Goal: Task Accomplishment & Management: Manage account settings

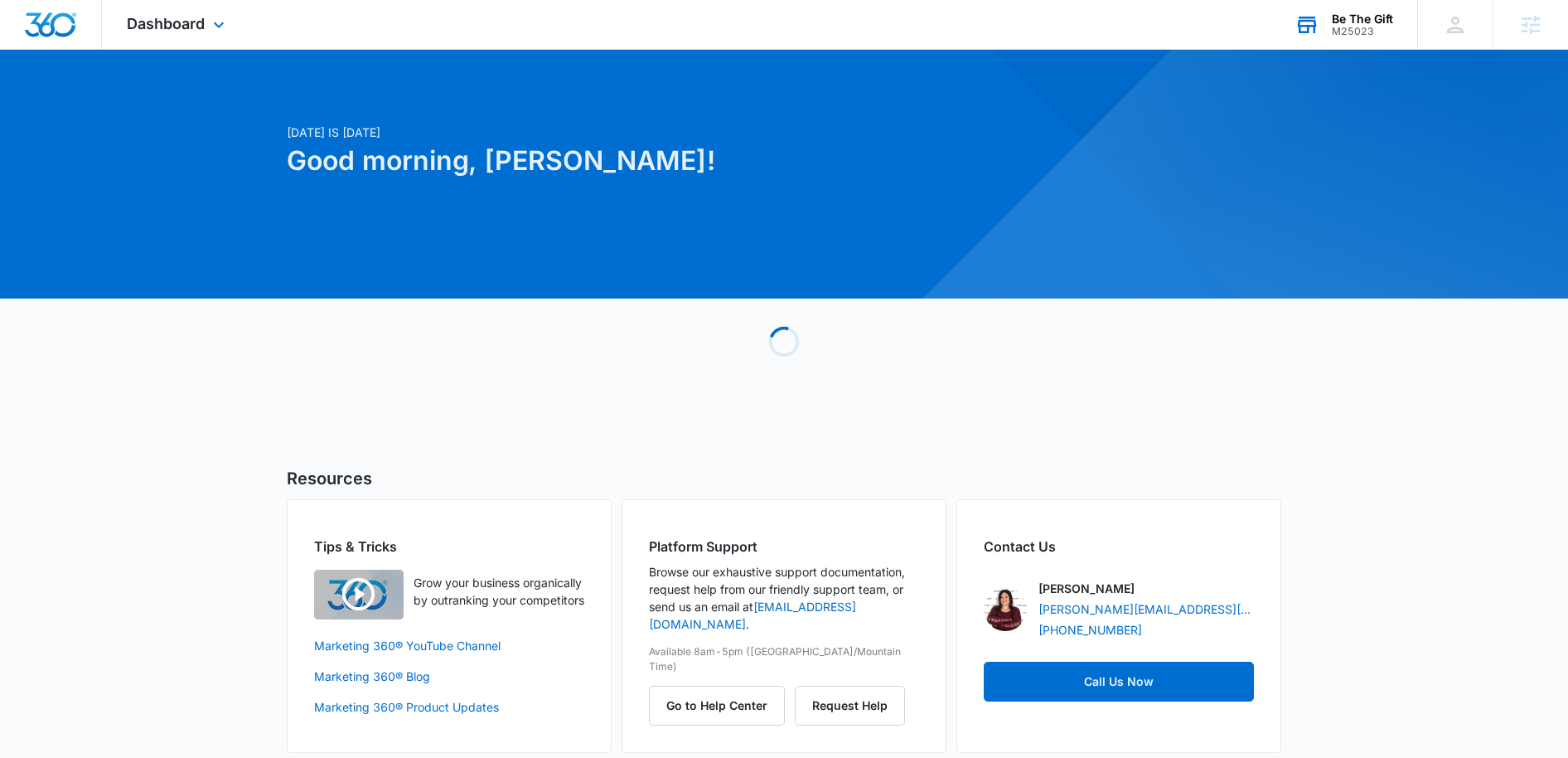
click at [1359, 14] on div "Be The Gift" at bounding box center [1363, 20] width 61 height 14
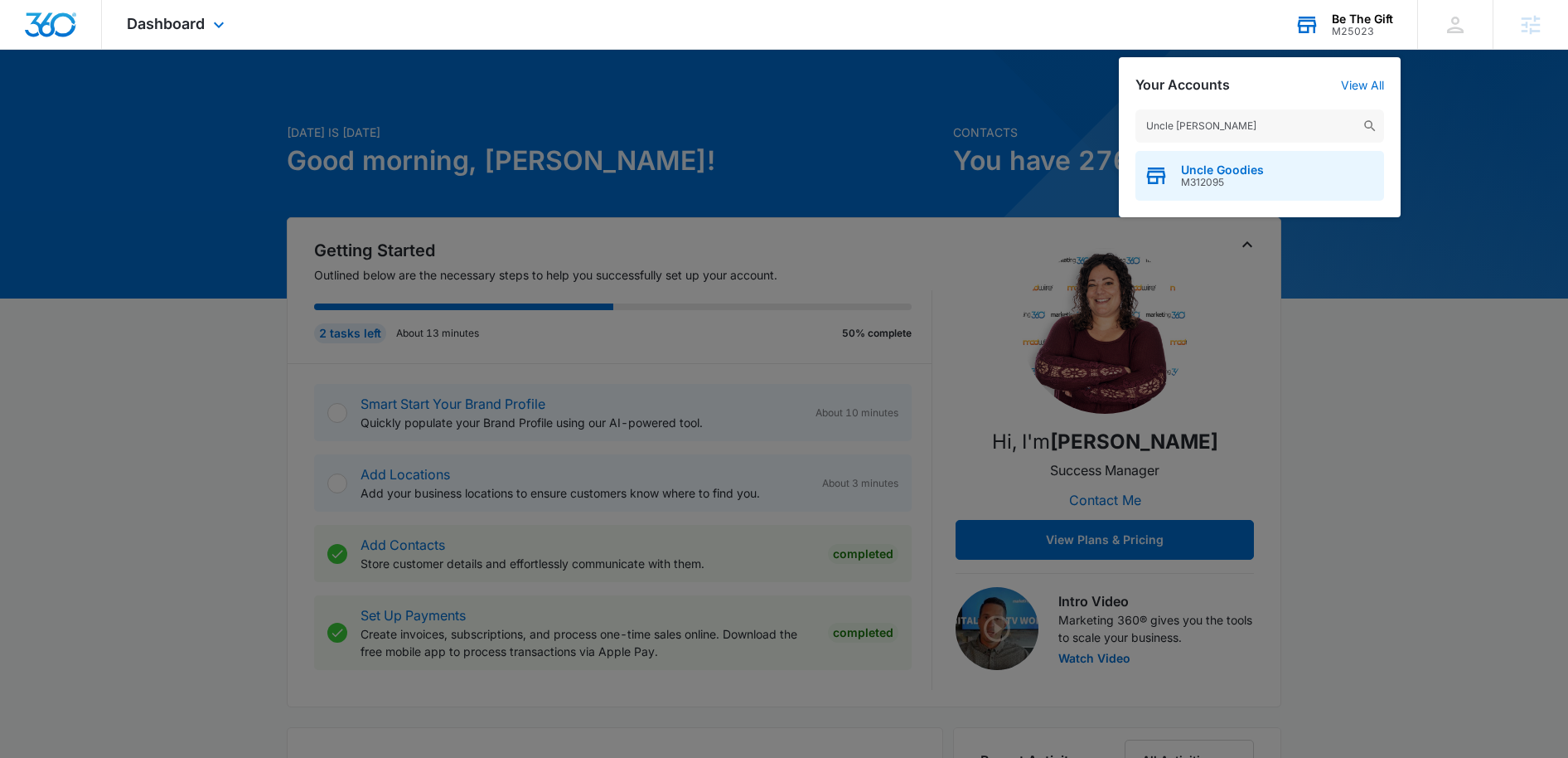
type input "Uncle Goodie"
click at [1237, 175] on span "Uncle Goodies" at bounding box center [1223, 170] width 83 height 14
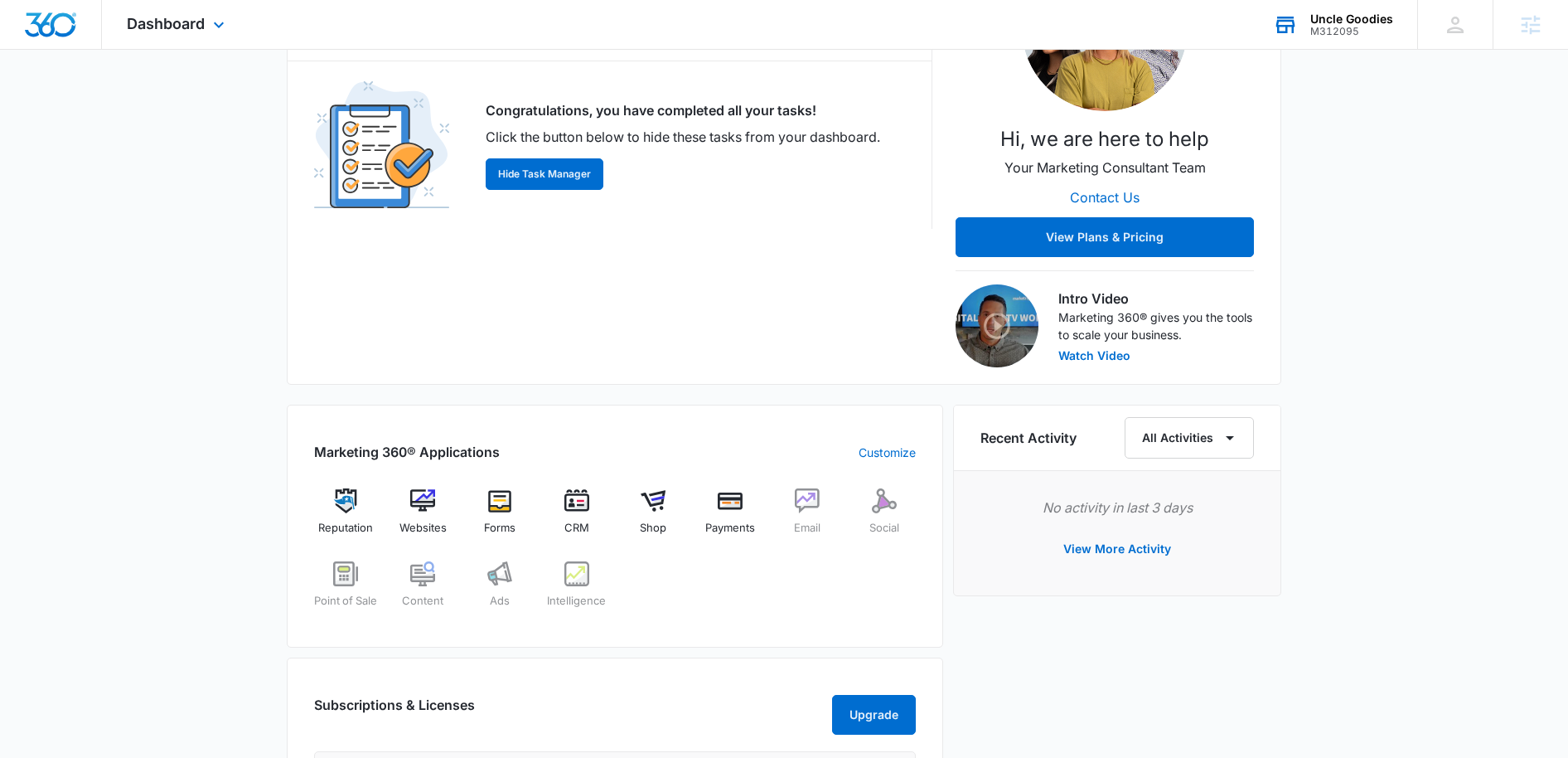
scroll to position [350, 0]
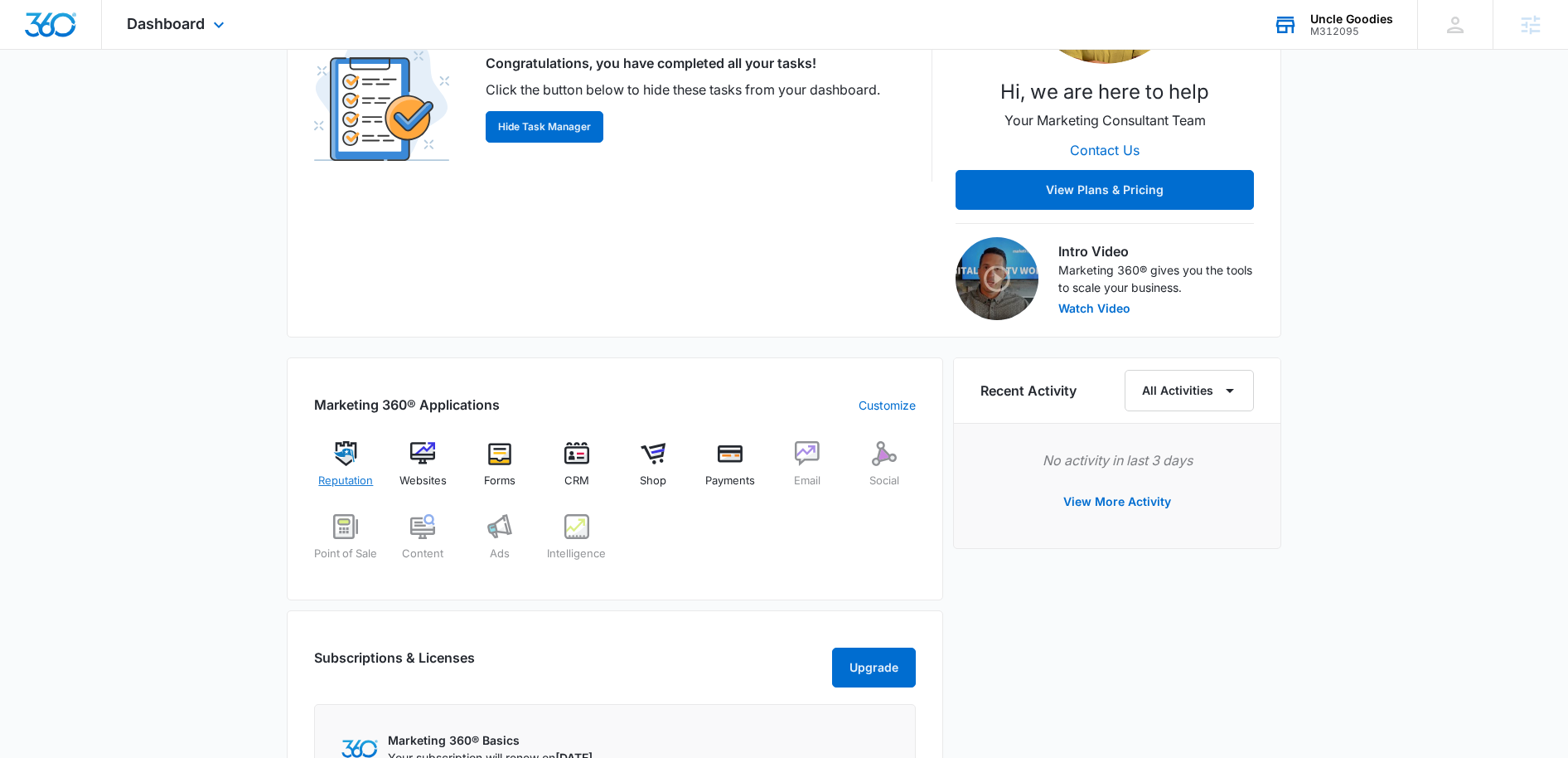
click at [347, 458] on img at bounding box center [345, 453] width 25 height 25
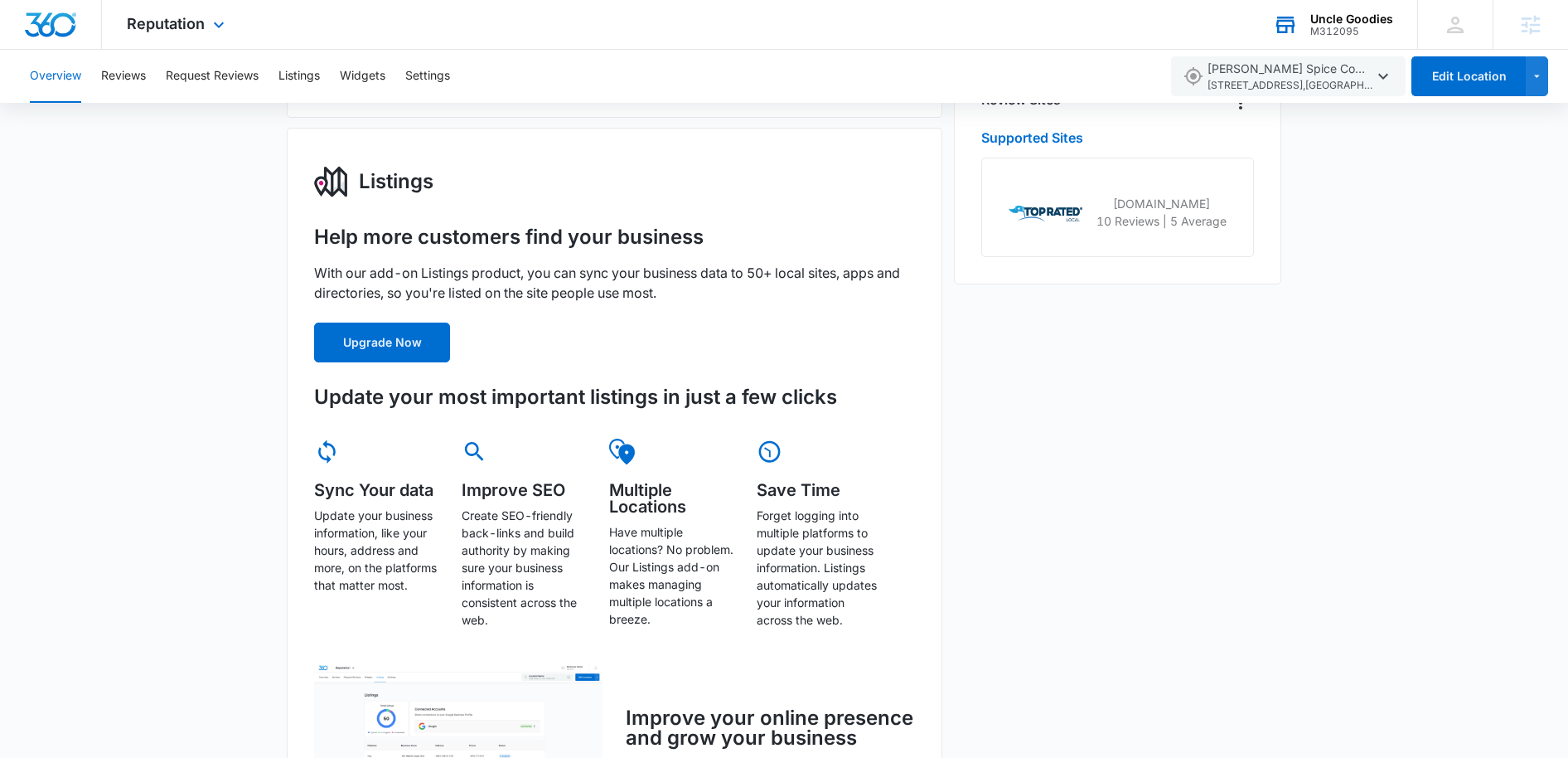
scroll to position [230, 0]
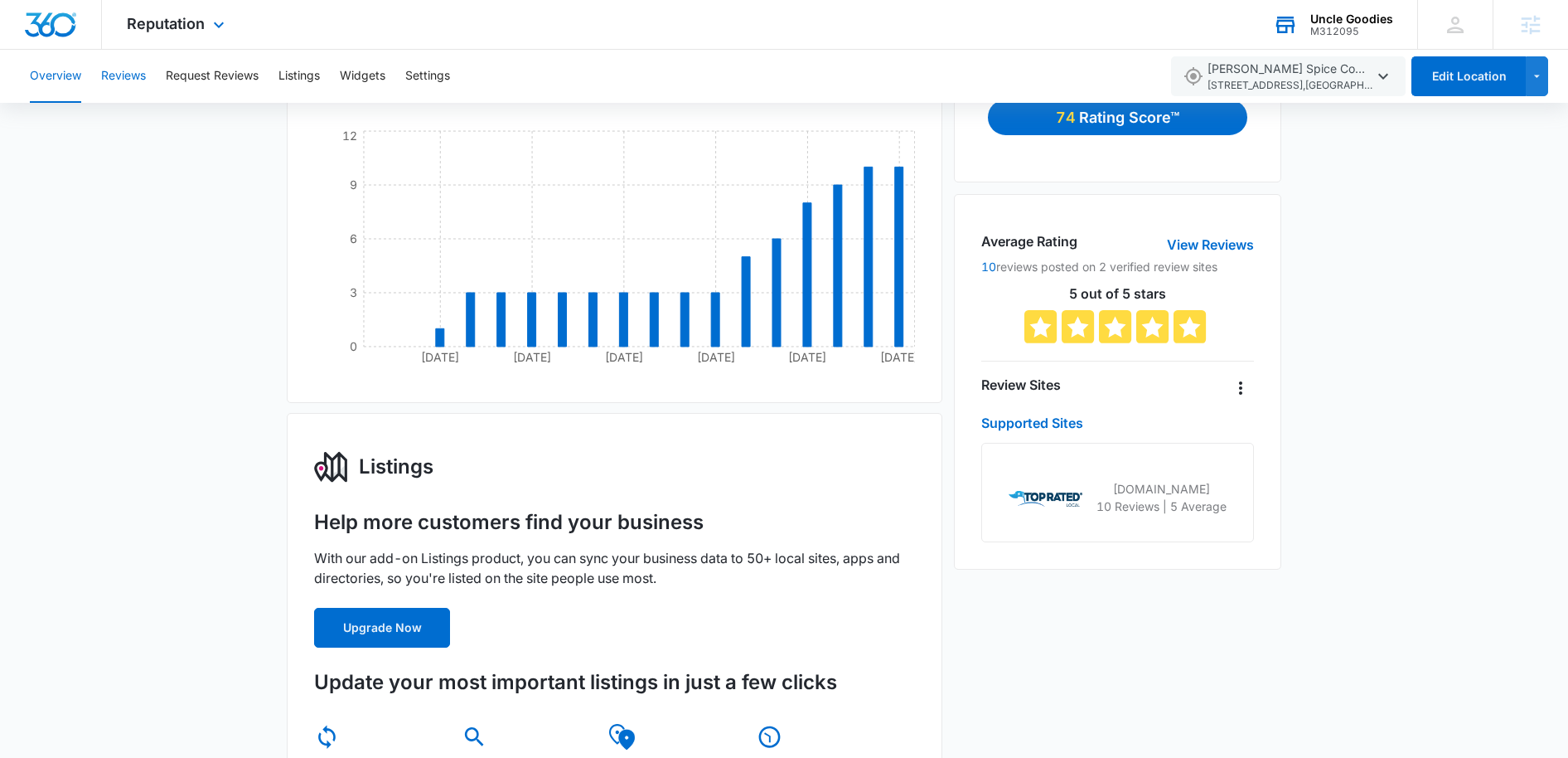
click at [136, 78] on button "Reviews" at bounding box center [123, 76] width 45 height 53
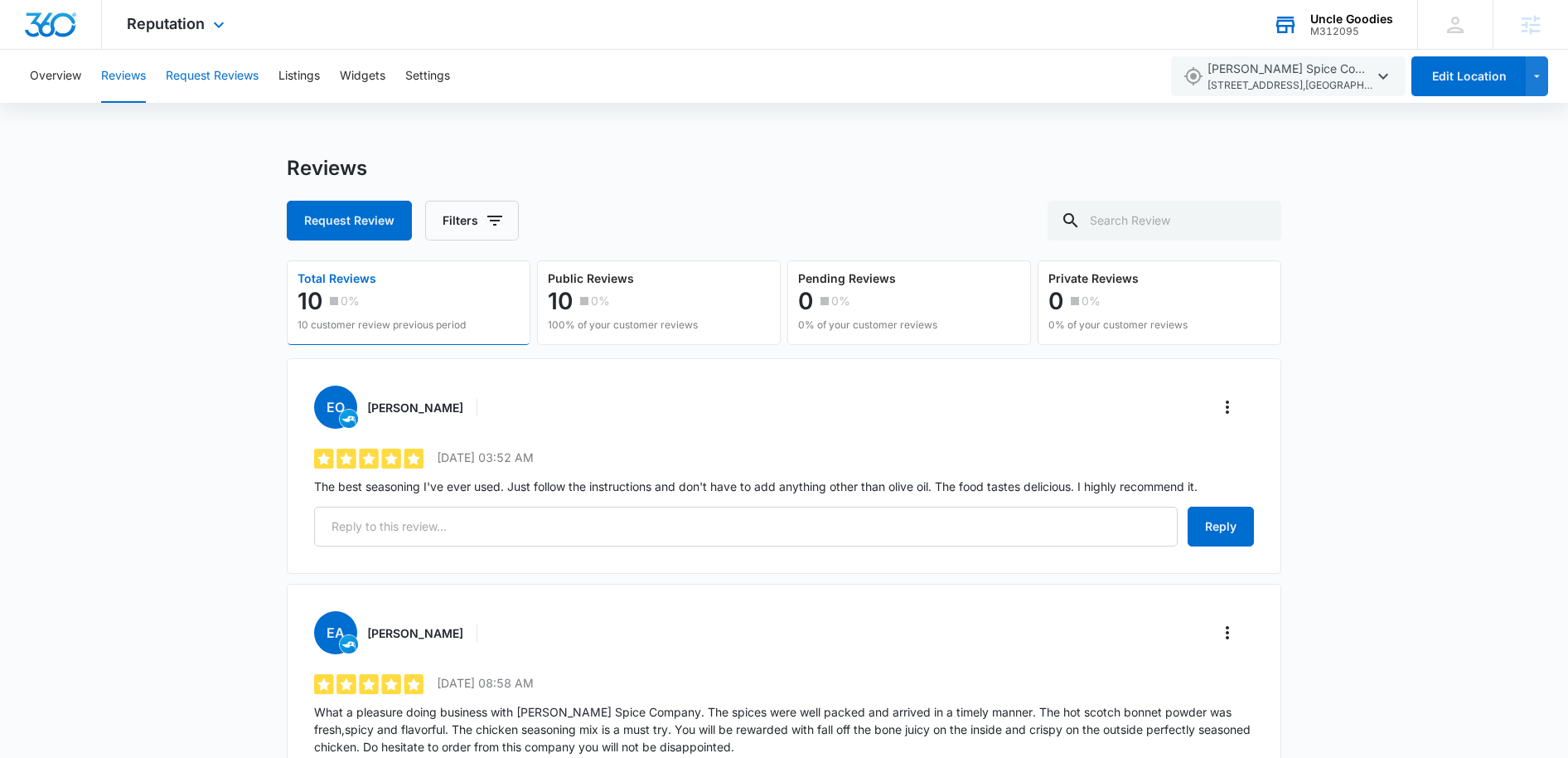
click at [213, 75] on button "Request Reviews" at bounding box center [213, 76] width 93 height 53
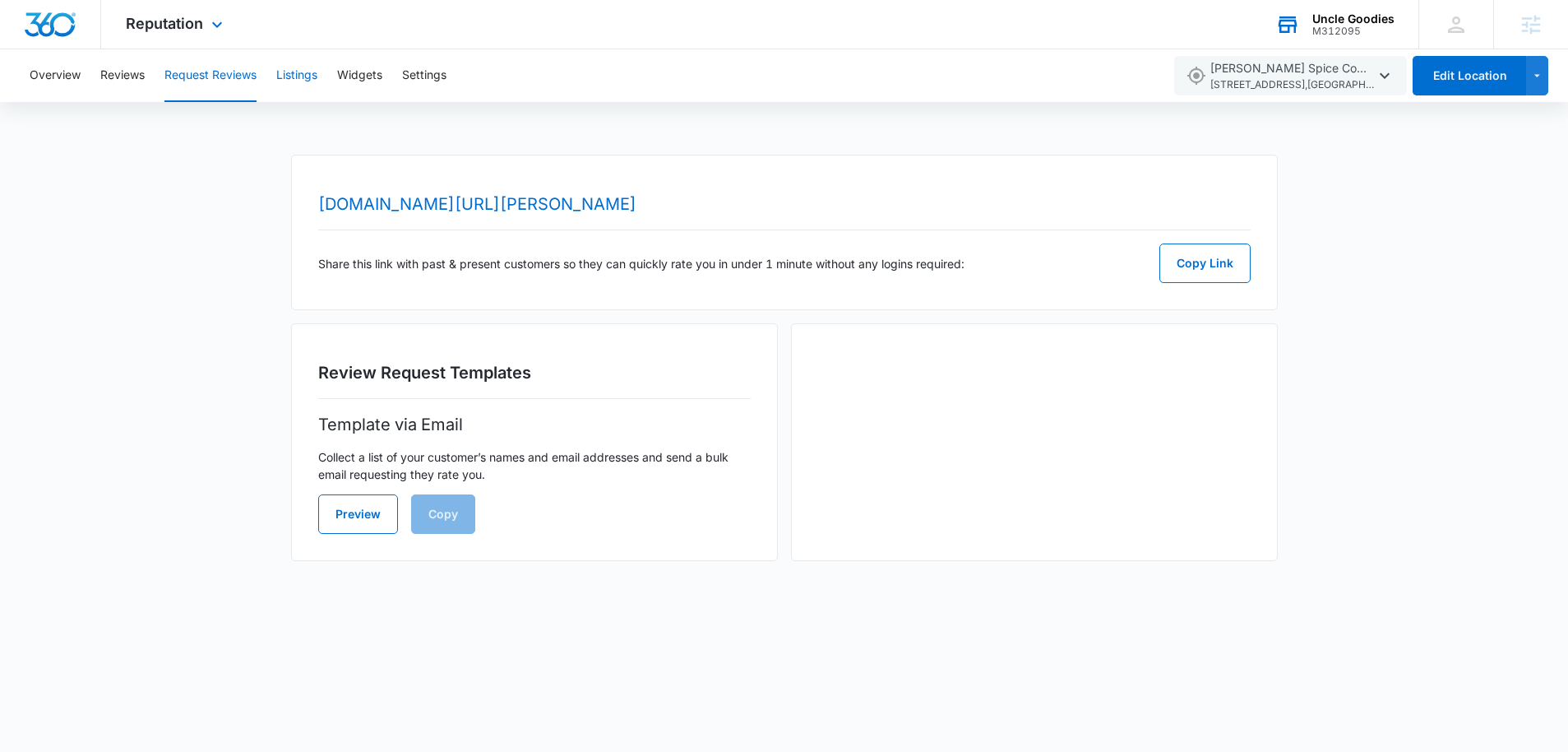
click at [293, 73] on button "Listings" at bounding box center [297, 76] width 41 height 53
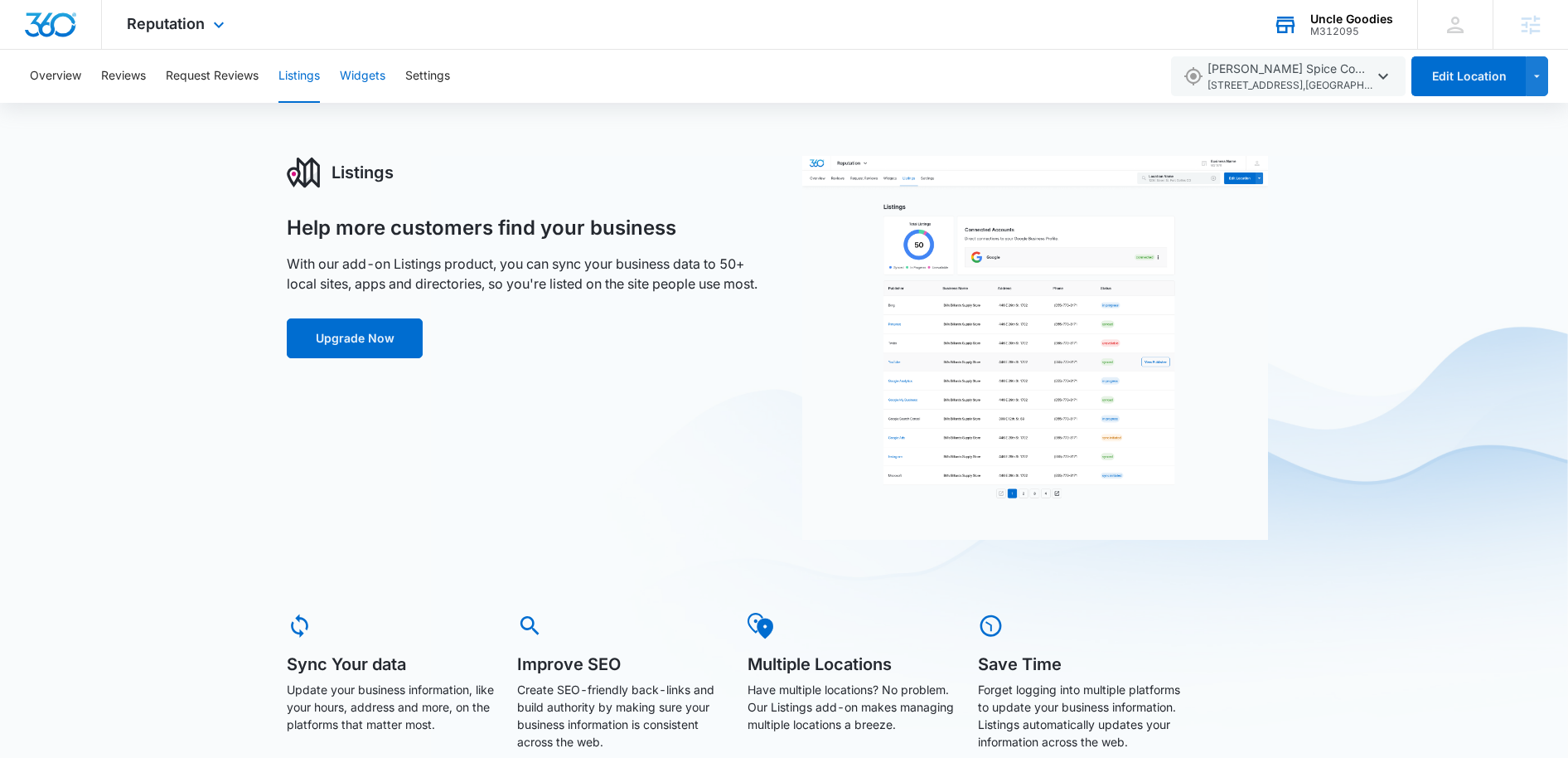
click at [370, 77] on button "Widgets" at bounding box center [363, 76] width 46 height 53
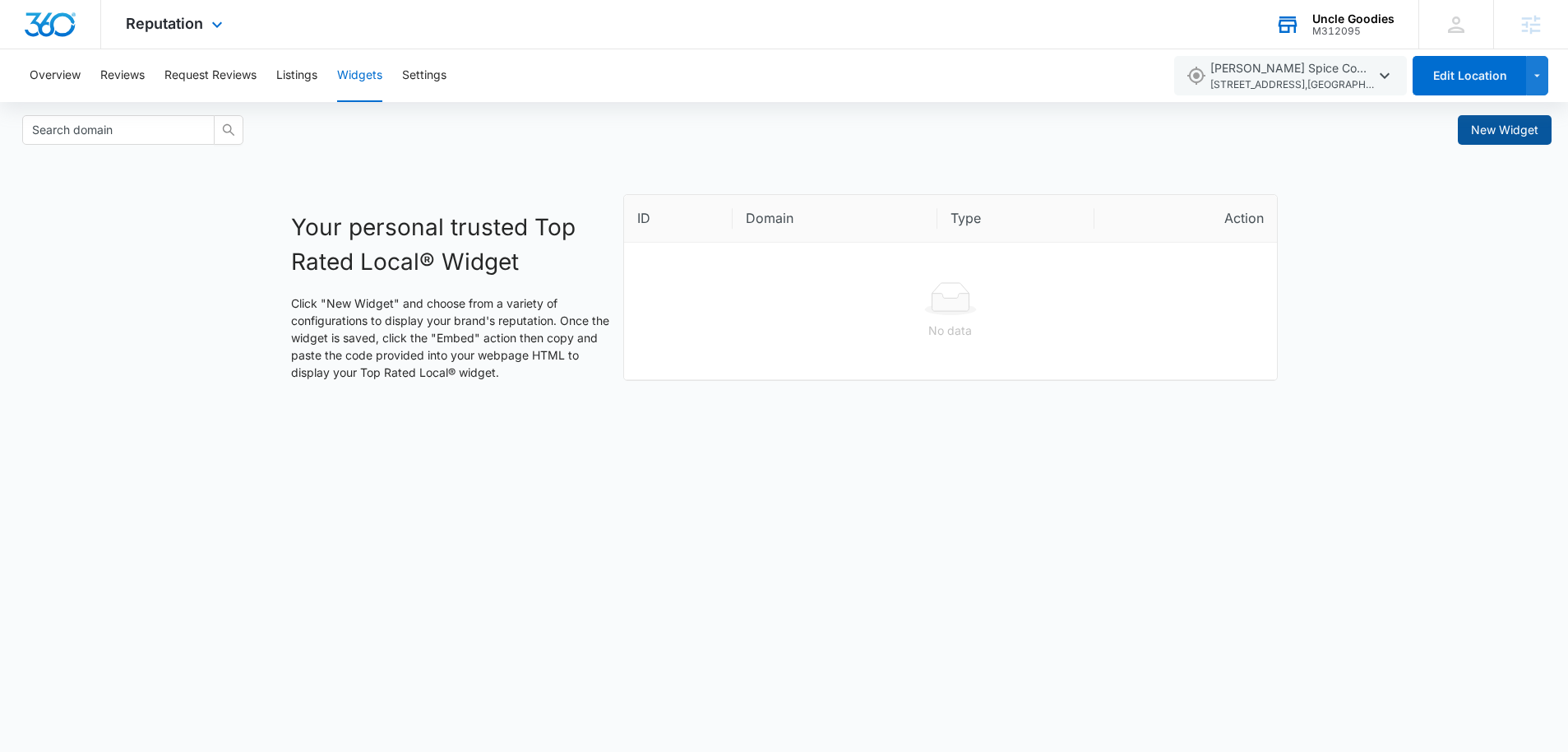
click at [1490, 129] on span "New Widget" at bounding box center [1505, 130] width 67 height 19
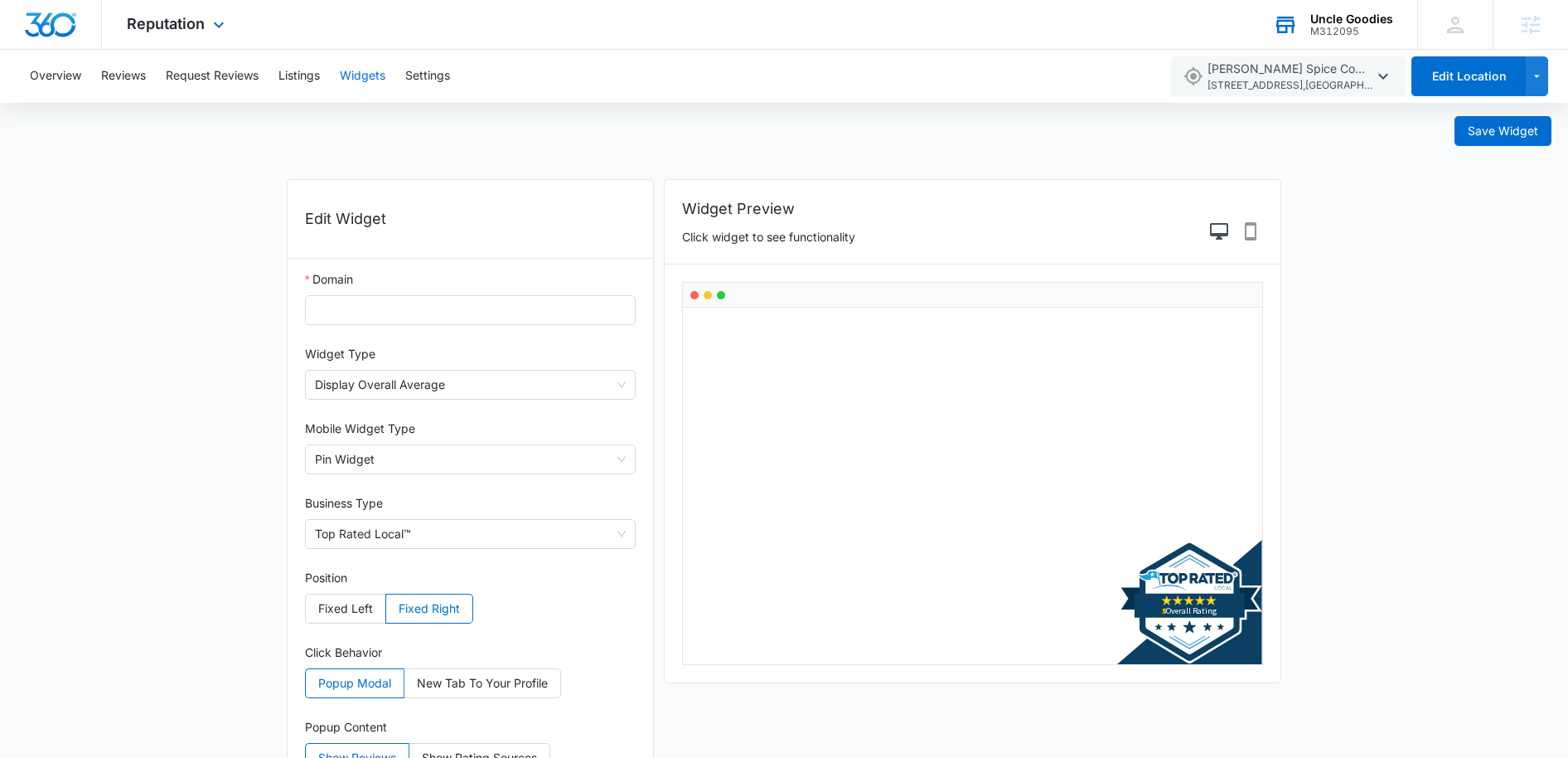
click at [354, 77] on button "Widgets" at bounding box center [363, 76] width 46 height 53
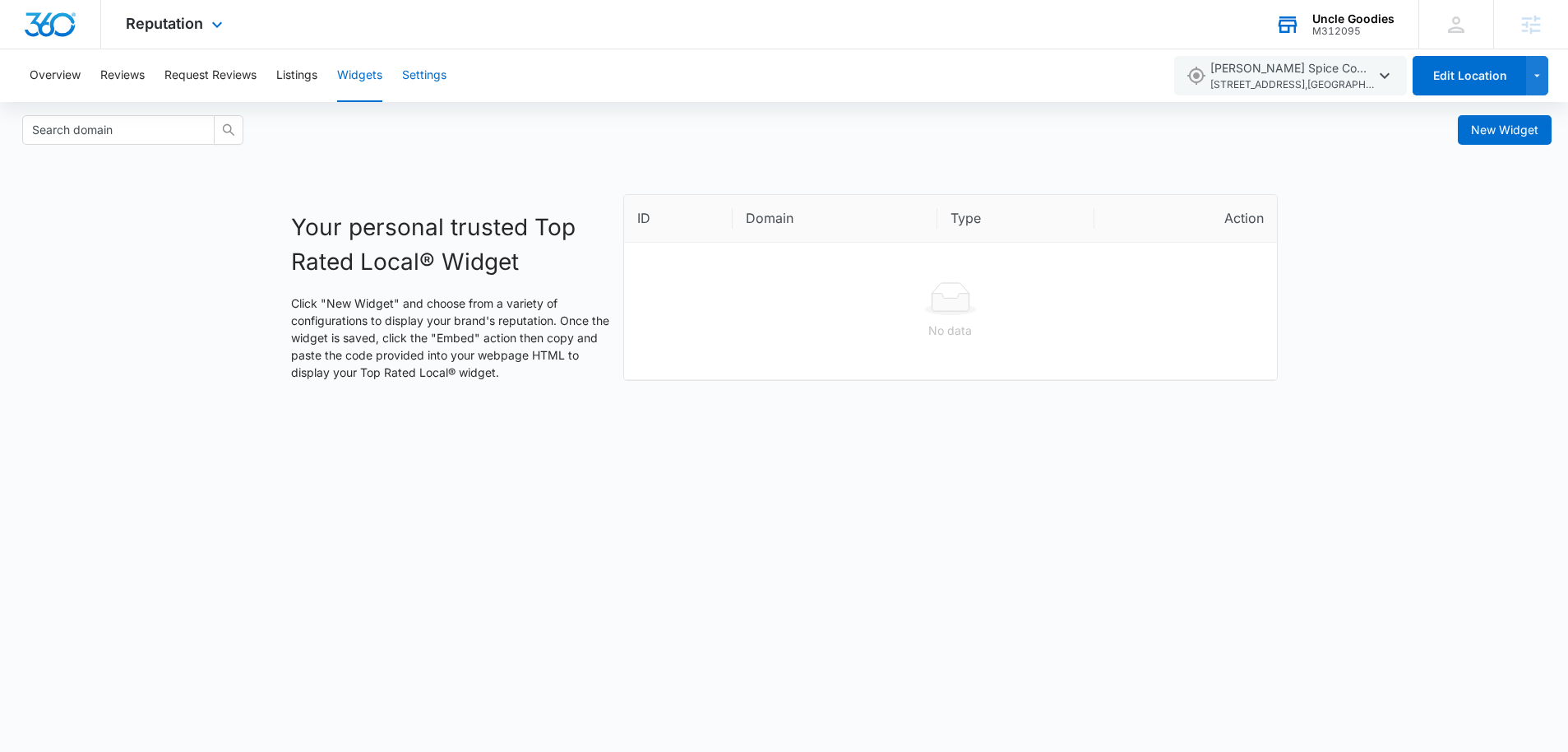
click at [424, 76] on button "Settings" at bounding box center [424, 76] width 45 height 53
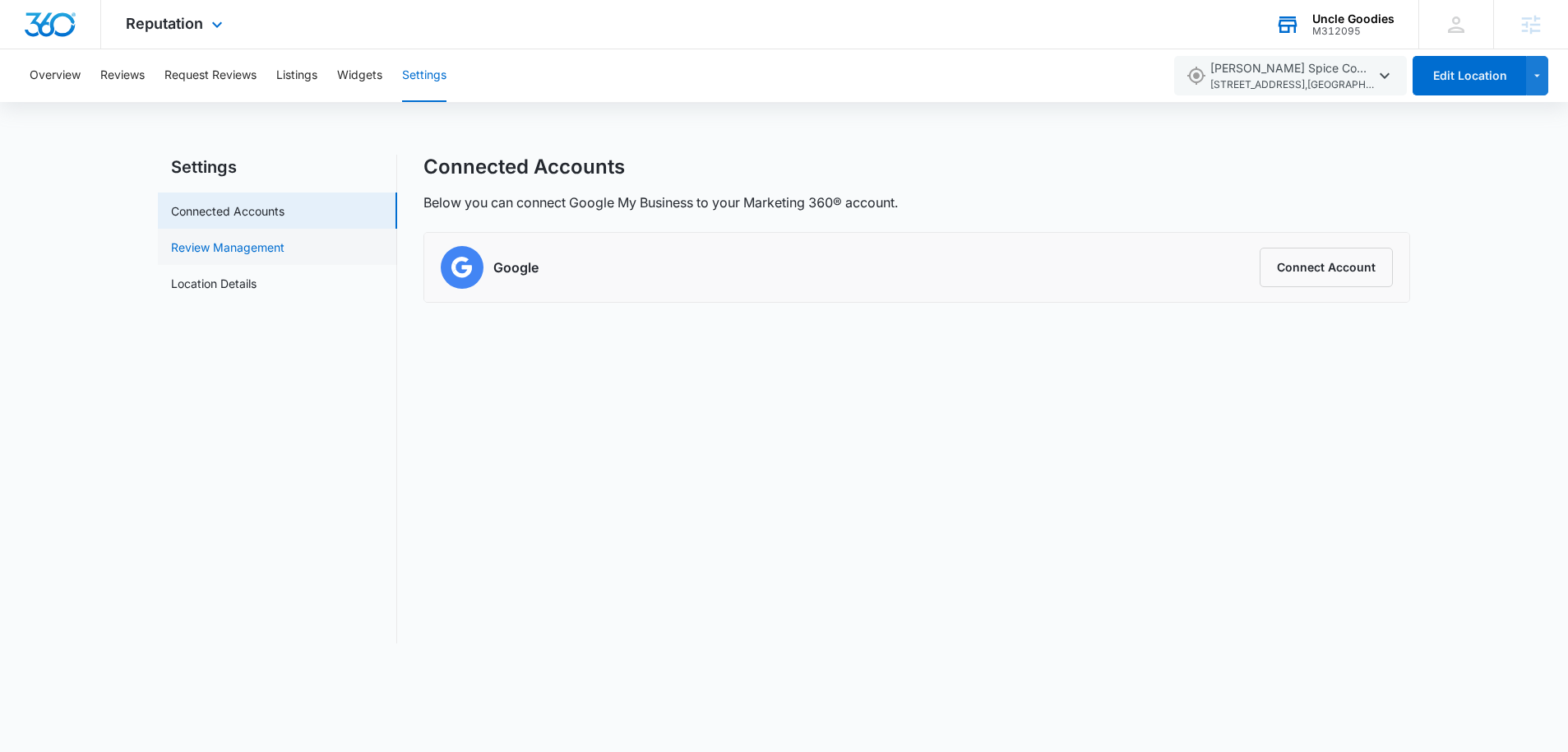
click at [254, 245] on link "Review Management" at bounding box center [227, 247] width 114 height 18
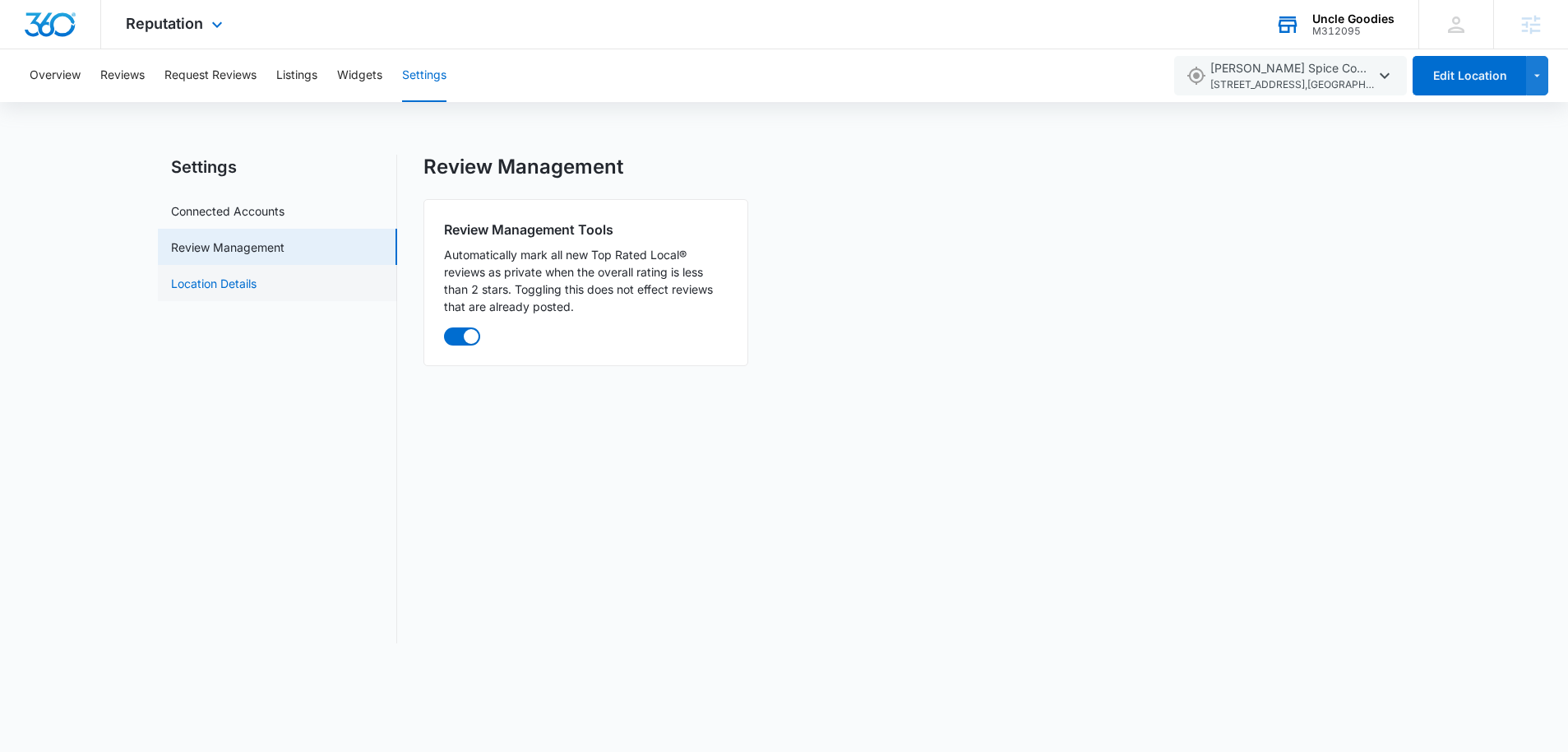
click at [245, 283] on link "Location Details" at bounding box center [214, 283] width 86 height 18
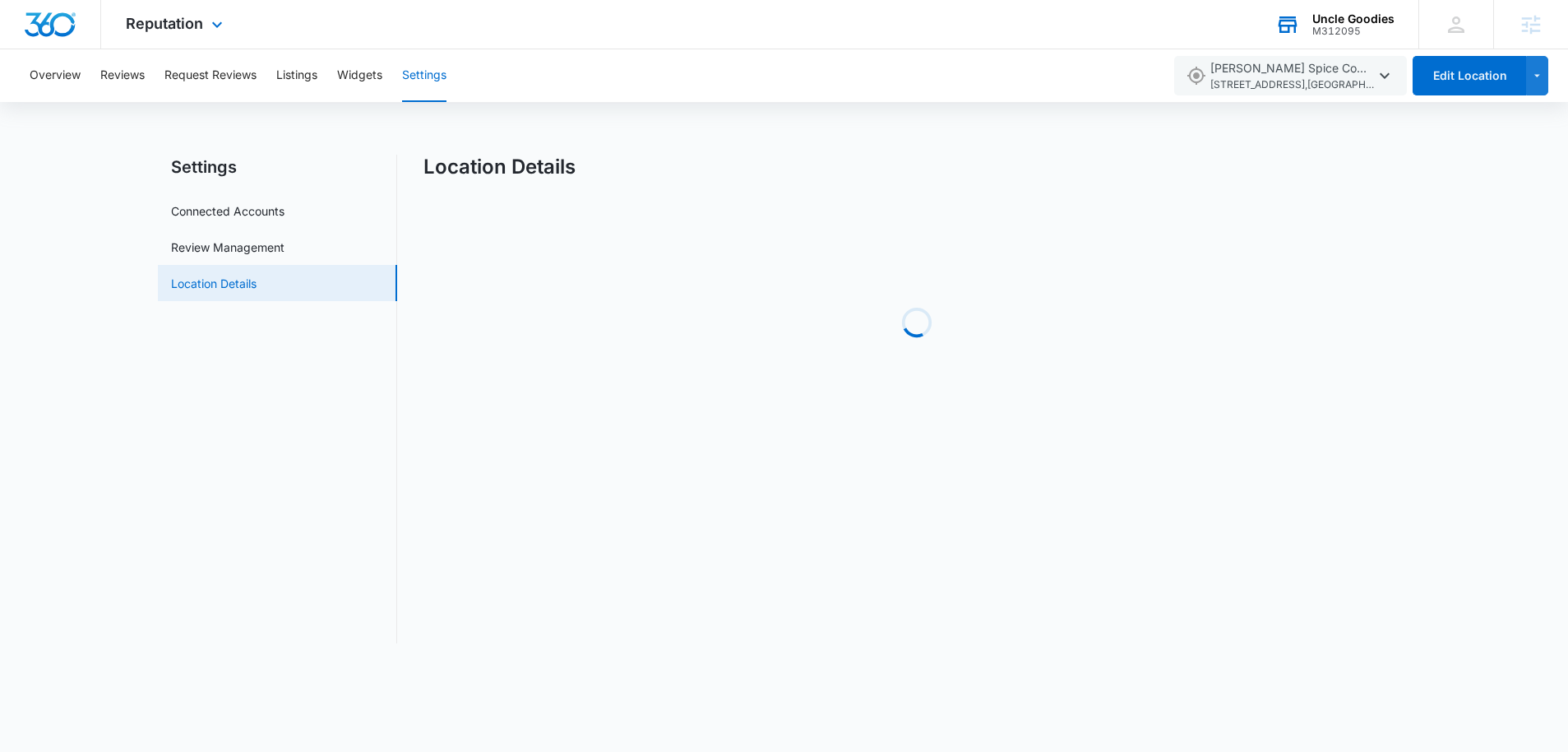
select select "Georgia"
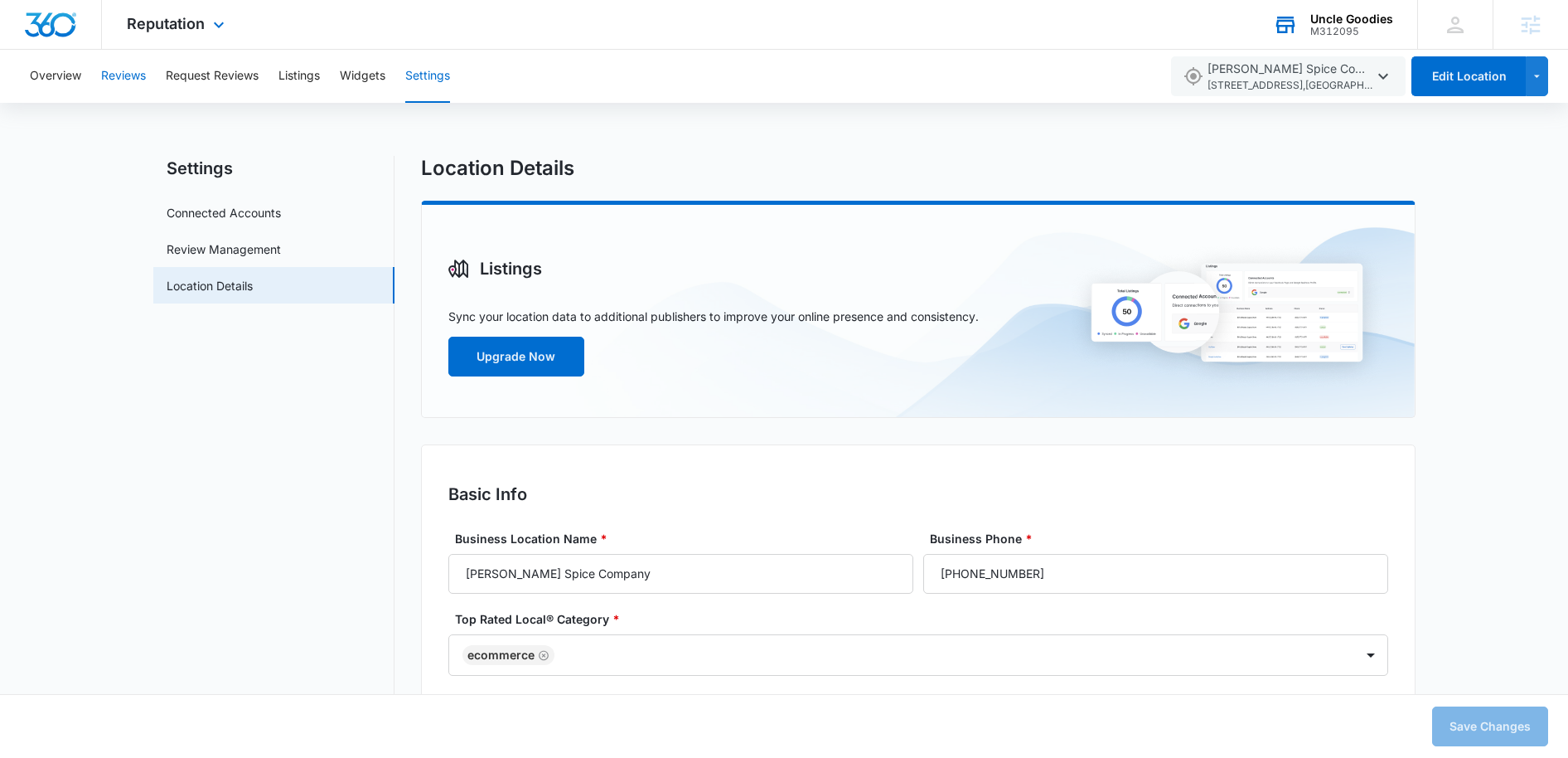
click at [118, 80] on button "Reviews" at bounding box center [123, 76] width 45 height 53
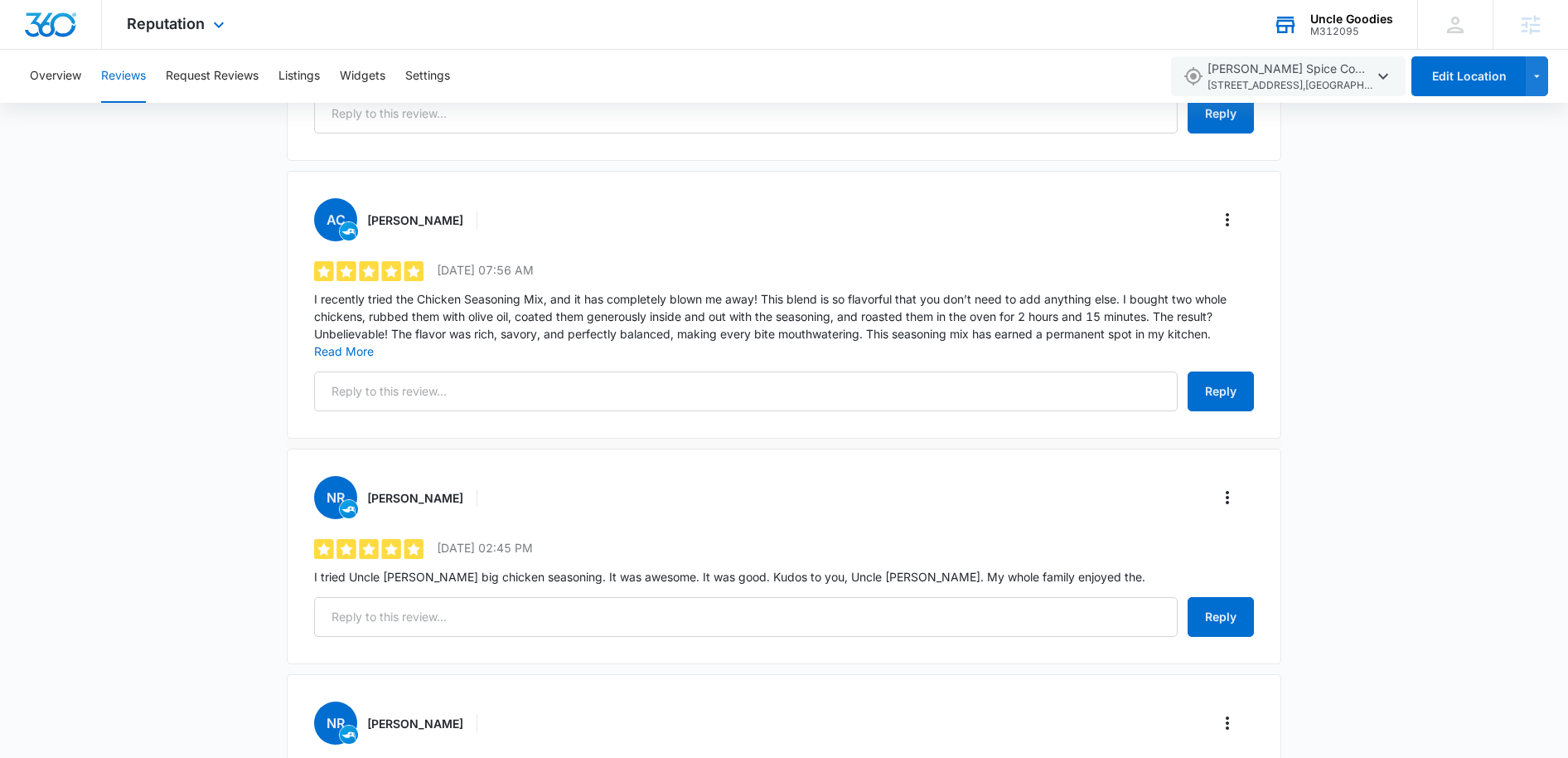
scroll to position [1176, 0]
click at [347, 351] on button "Read More" at bounding box center [344, 353] width 59 height 12
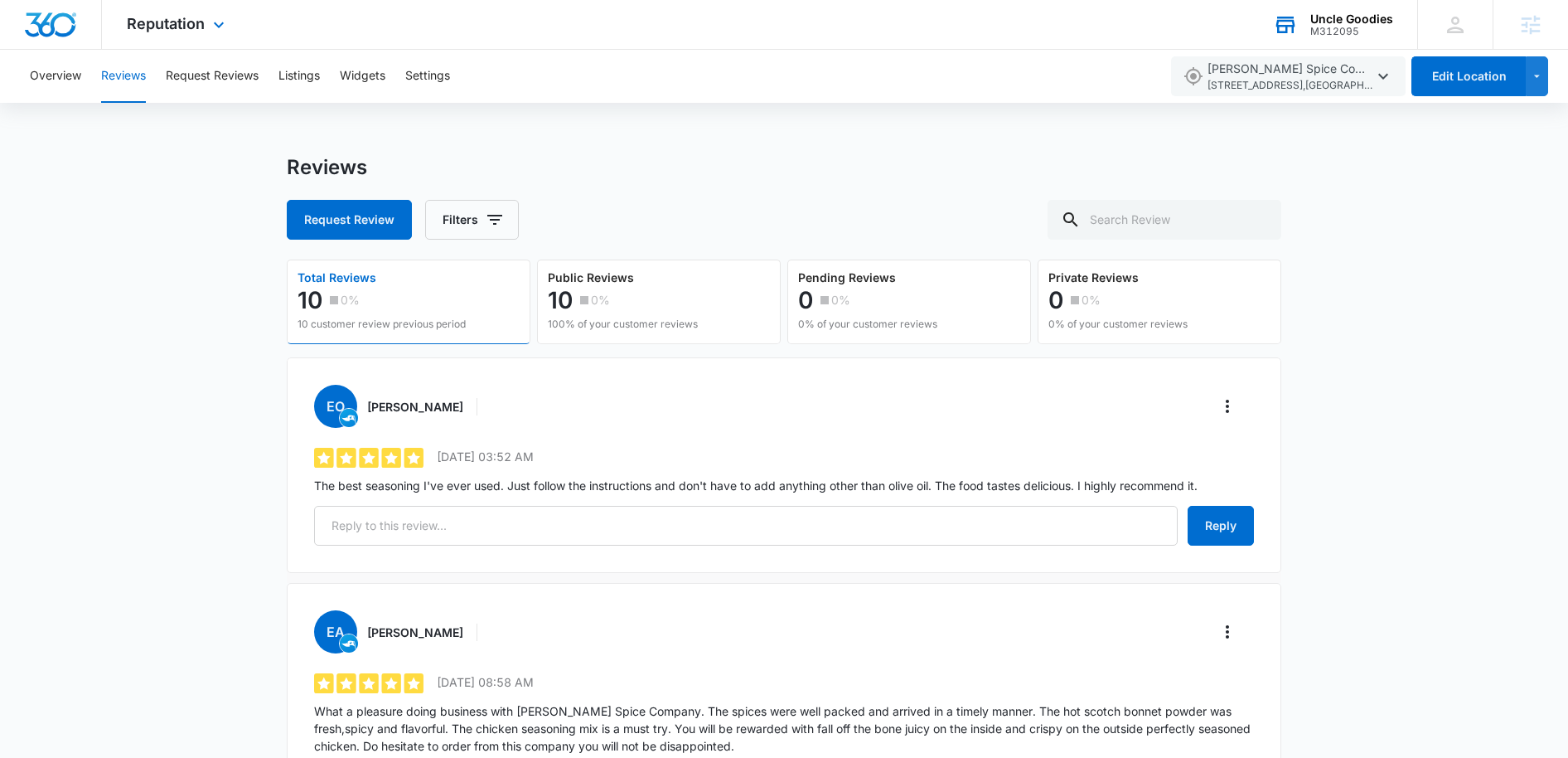
scroll to position [0, 0]
click at [375, 221] on button "Request Review" at bounding box center [349, 220] width 125 height 40
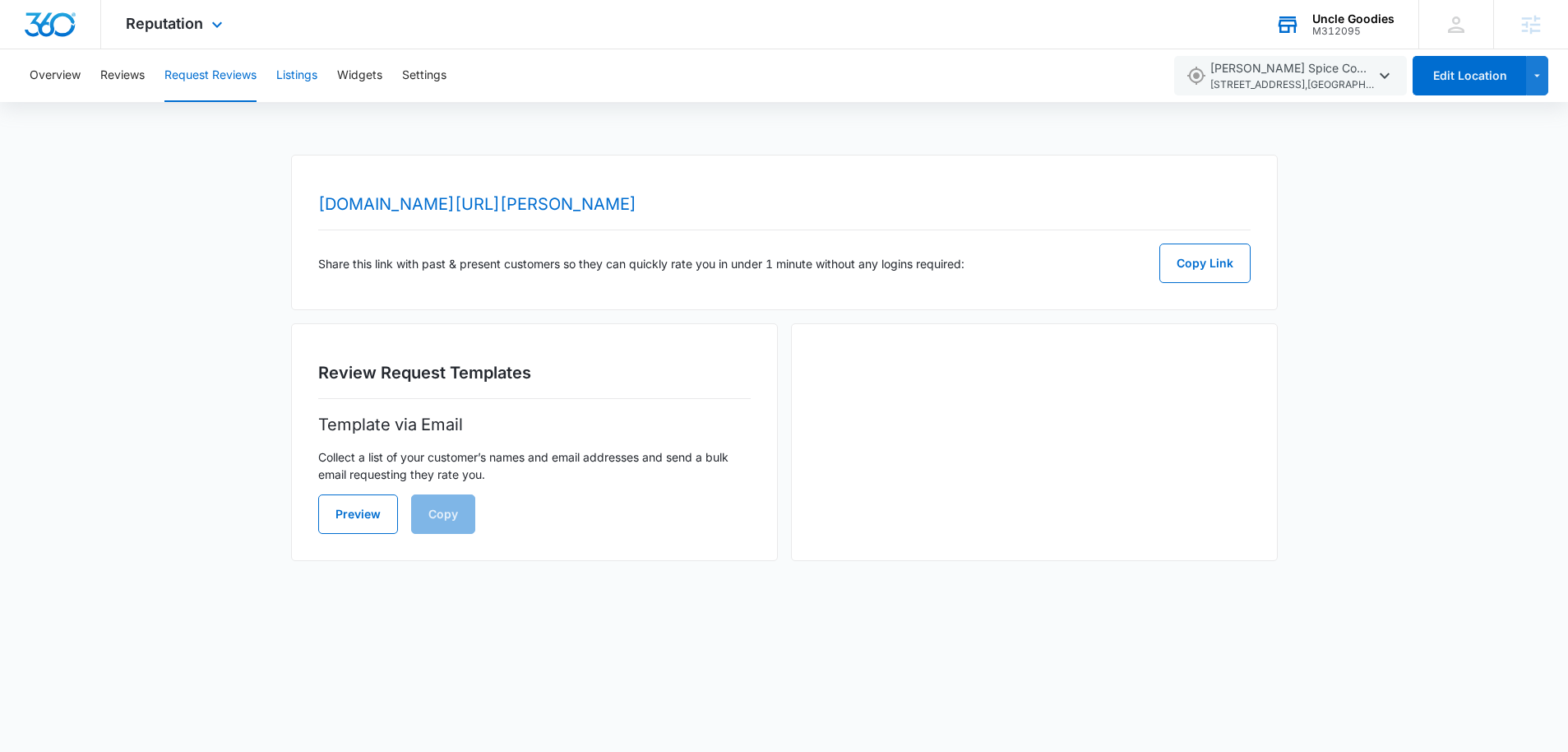
click at [293, 76] on button "Listings" at bounding box center [297, 76] width 41 height 53
